Goal: Task Accomplishment & Management: Manage account settings

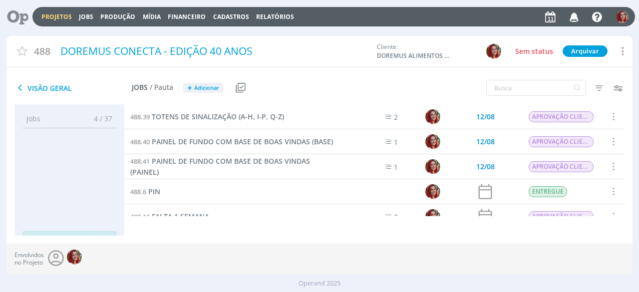
scroll to position [45, 0]
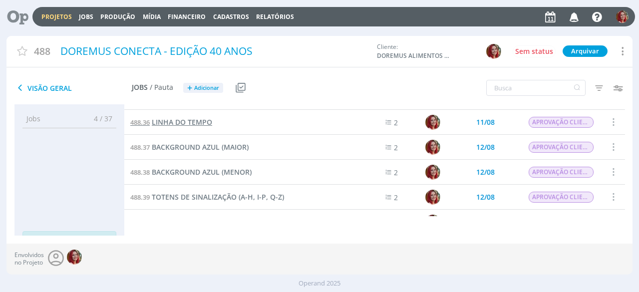
click at [197, 122] on span "LINHA DO TEMPO" at bounding box center [182, 121] width 60 height 9
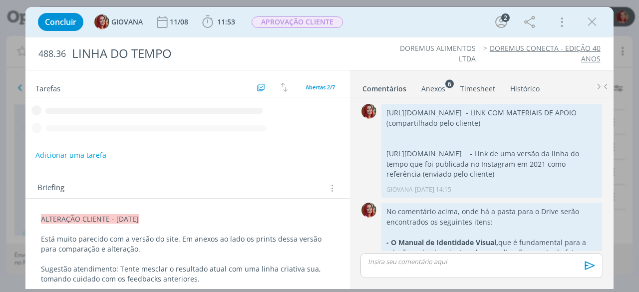
scroll to position [828, 0]
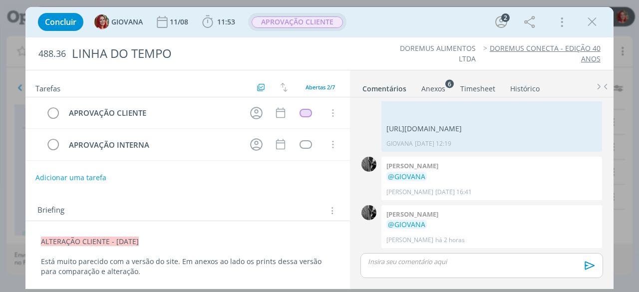
click at [304, 22] on span "APROVAÇÃO CLIENTE" at bounding box center [297, 21] width 91 height 11
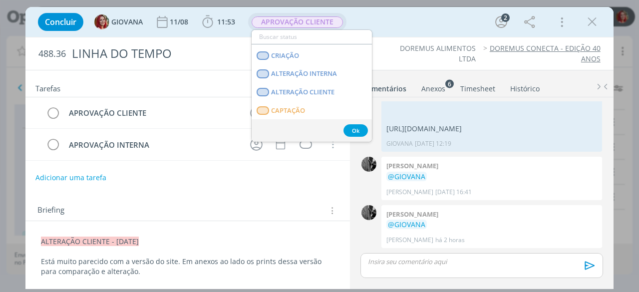
scroll to position [50, 0]
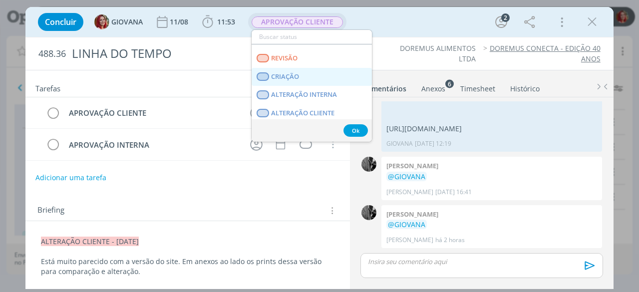
click at [307, 74] on link "CRIAÇÃO" at bounding box center [312, 77] width 120 height 18
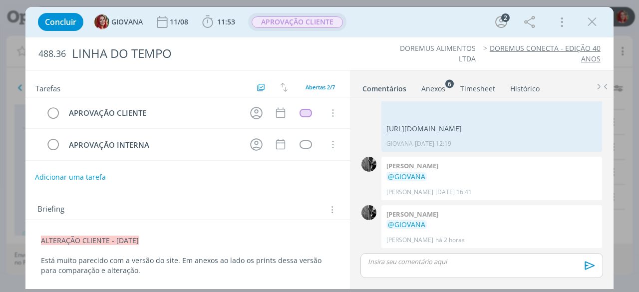
click at [72, 170] on button "Adicionar uma tarefa" at bounding box center [70, 177] width 71 height 17
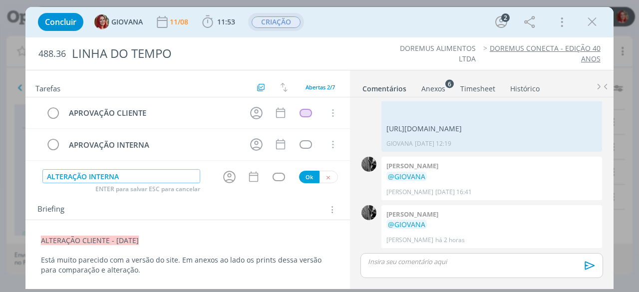
type input "ALTERAÇÃO INTERNA"
click at [302, 174] on button "Ok" at bounding box center [309, 177] width 20 height 12
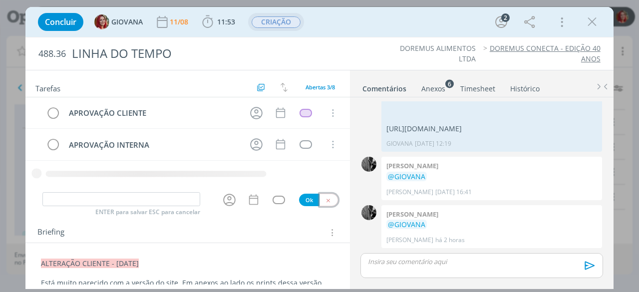
click at [327, 198] on icon "dialog" at bounding box center [328, 200] width 6 height 6
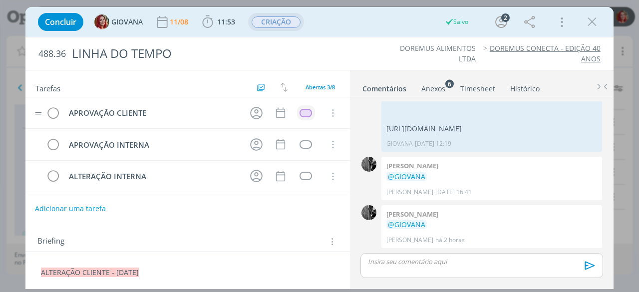
click at [302, 112] on div "dialog" at bounding box center [306, 113] width 12 height 8
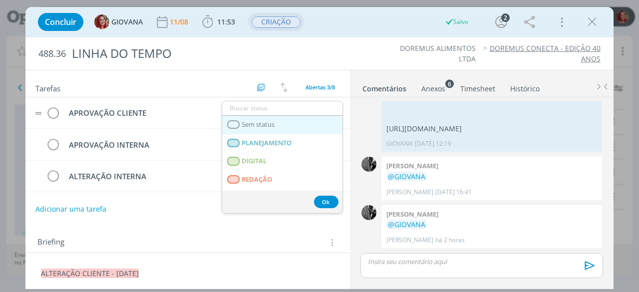
click at [303, 127] on link "Sem status" at bounding box center [282, 125] width 120 height 18
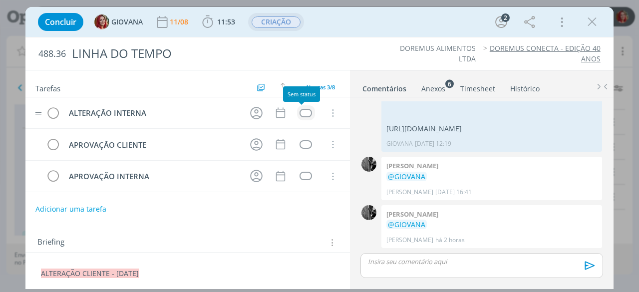
click at [306, 114] on div "dialog" at bounding box center [306, 113] width 12 height 8
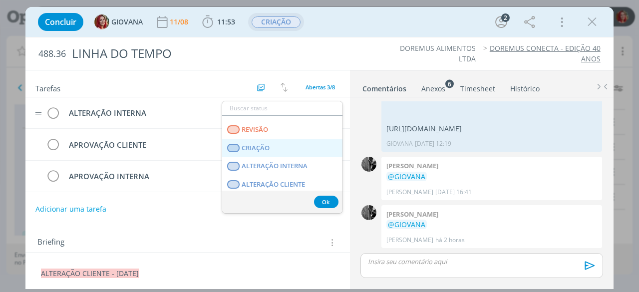
scroll to position [255, 0]
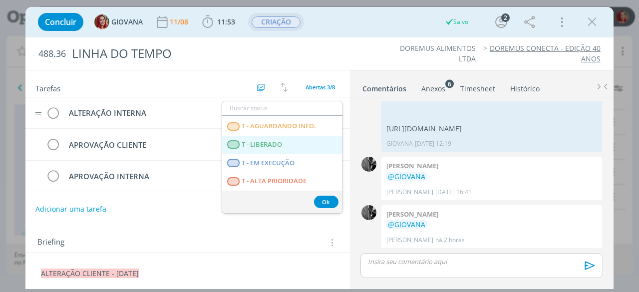
click at [287, 144] on LIBERADO "T - LIBERADO" at bounding box center [282, 145] width 120 height 18
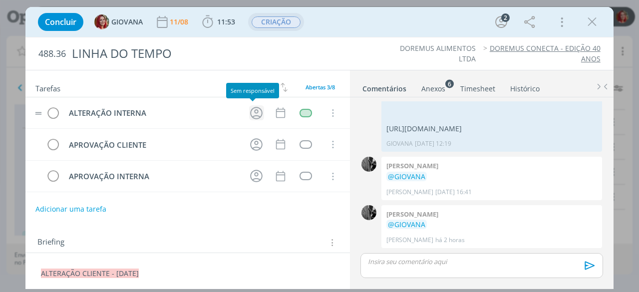
click at [251, 107] on icon "dialog" at bounding box center [257, 113] width 12 height 12
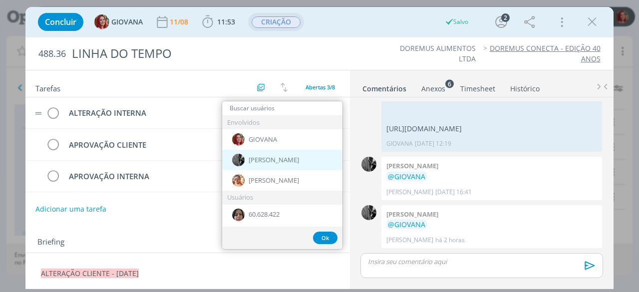
click at [258, 157] on span "[PERSON_NAME]" at bounding box center [274, 160] width 50 height 8
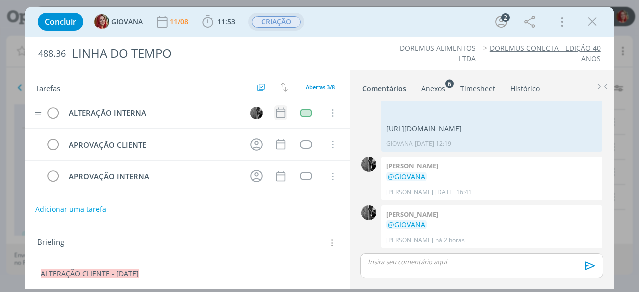
click at [279, 108] on icon "dialog" at bounding box center [280, 113] width 9 height 10
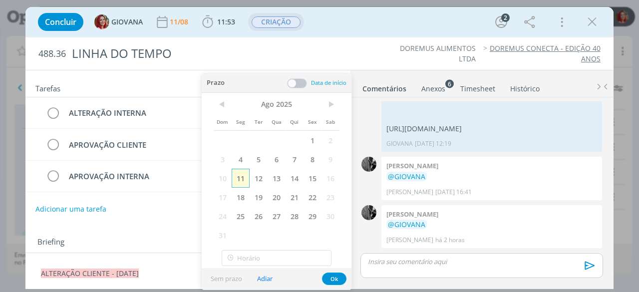
click at [247, 173] on span "11" at bounding box center [241, 178] width 18 height 19
click at [328, 278] on button "Ok" at bounding box center [334, 279] width 24 height 12
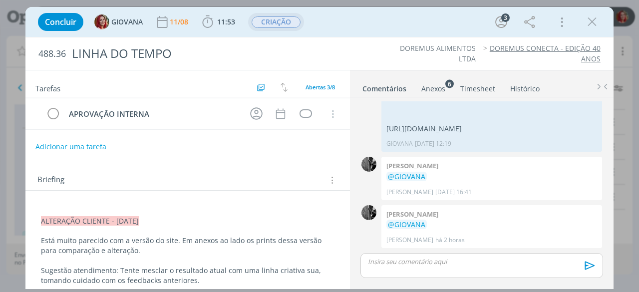
scroll to position [98, 0]
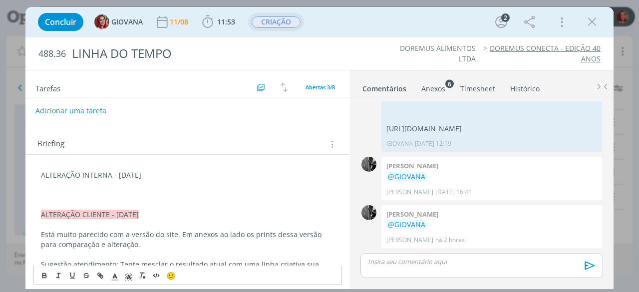
drag, startPoint x: 159, startPoint y: 170, endPoint x: 0, endPoint y: 174, distance: 159.4
click at [0, 174] on div "Concluir GIOVANA [DATE] 11:53 Iniciar Apontar Data * [DATE] Horas * 00:00 Taref…" at bounding box center [319, 146] width 639 height 292
click at [96, 190] on p "dialog" at bounding box center [188, 195] width 294 height 10
drag, startPoint x: 172, startPoint y: 170, endPoint x: 31, endPoint y: 164, distance: 141.0
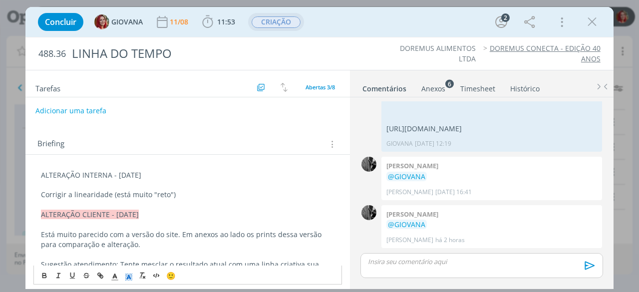
click at [127, 277] on icon "dialog" at bounding box center [128, 277] width 9 height 9
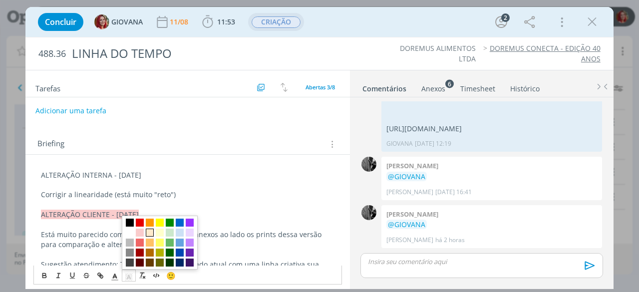
click at [147, 233] on span "dialog" at bounding box center [150, 233] width 8 height 8
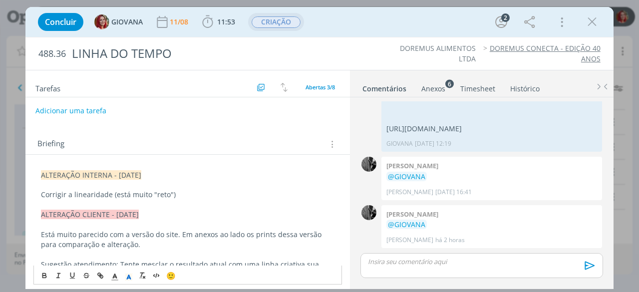
click at [166, 200] on p "dialog" at bounding box center [188, 205] width 294 height 10
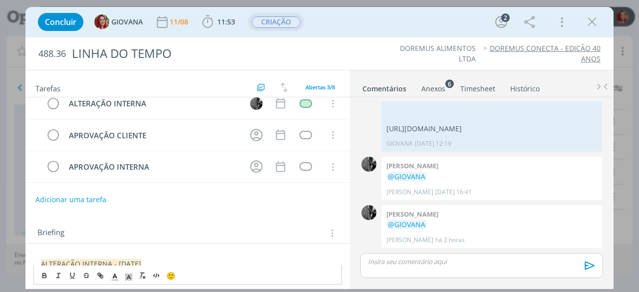
scroll to position [0, 0]
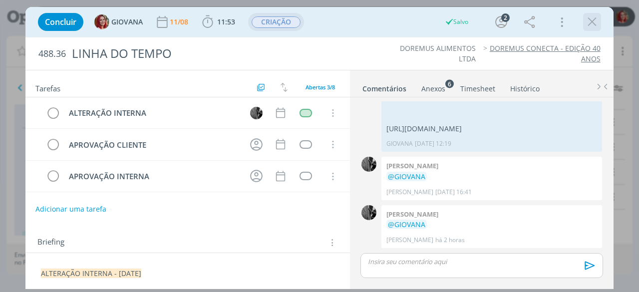
click at [596, 19] on icon "dialog" at bounding box center [592, 21] width 15 height 15
